Goal: Go to known website: Access a specific website the user already knows

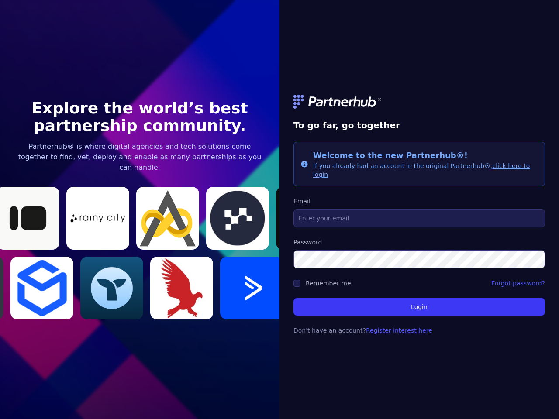
click at [419, 106] on link at bounding box center [418, 102] width 251 height 14
